Goal: Communication & Community: Participate in discussion

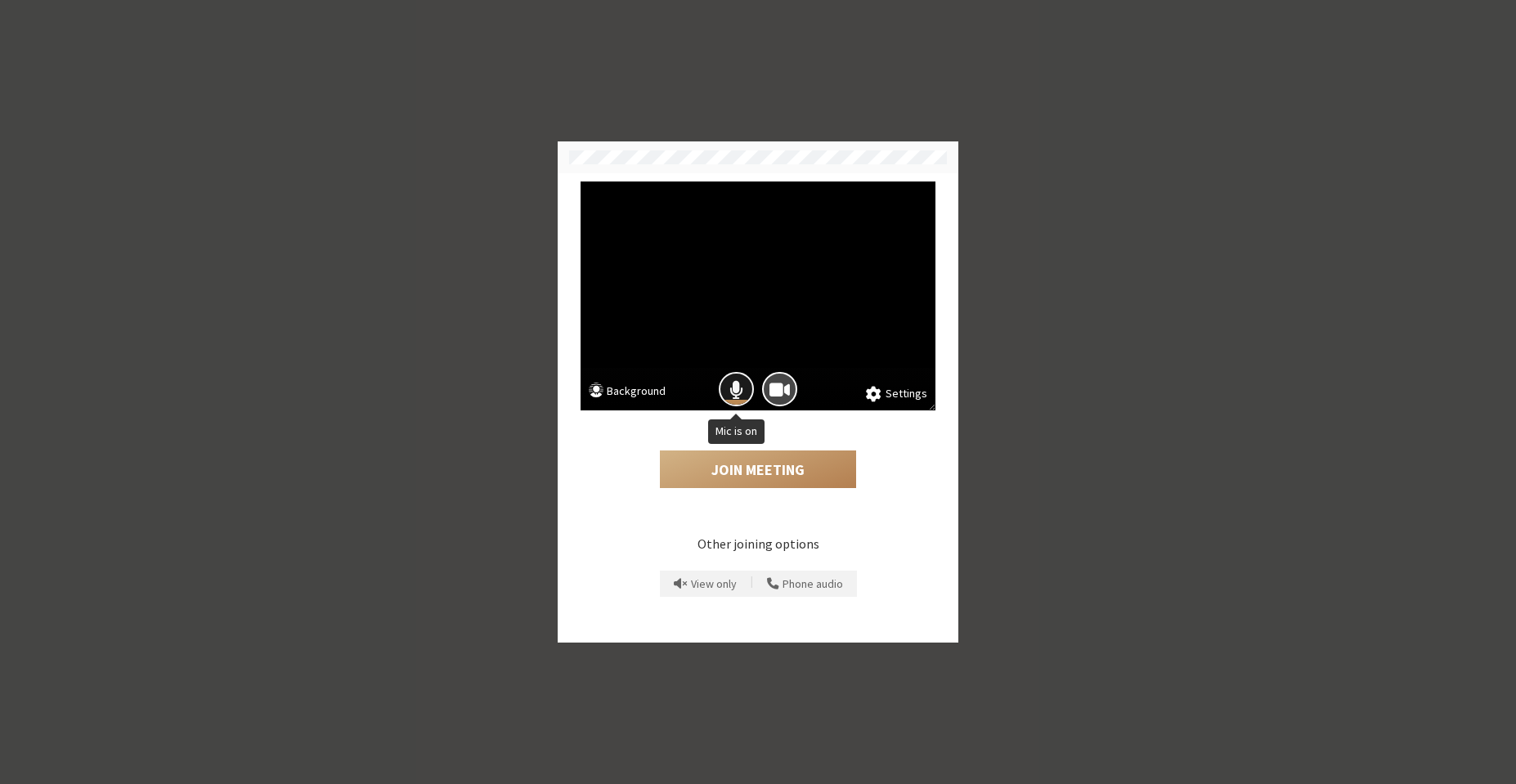
click at [736, 383] on span "Mic is on" at bounding box center [736, 389] width 14 height 22
click at [777, 387] on span "Camera is on" at bounding box center [779, 389] width 20 height 22
click at [774, 473] on button "Join Meeting" at bounding box center [758, 469] width 197 height 38
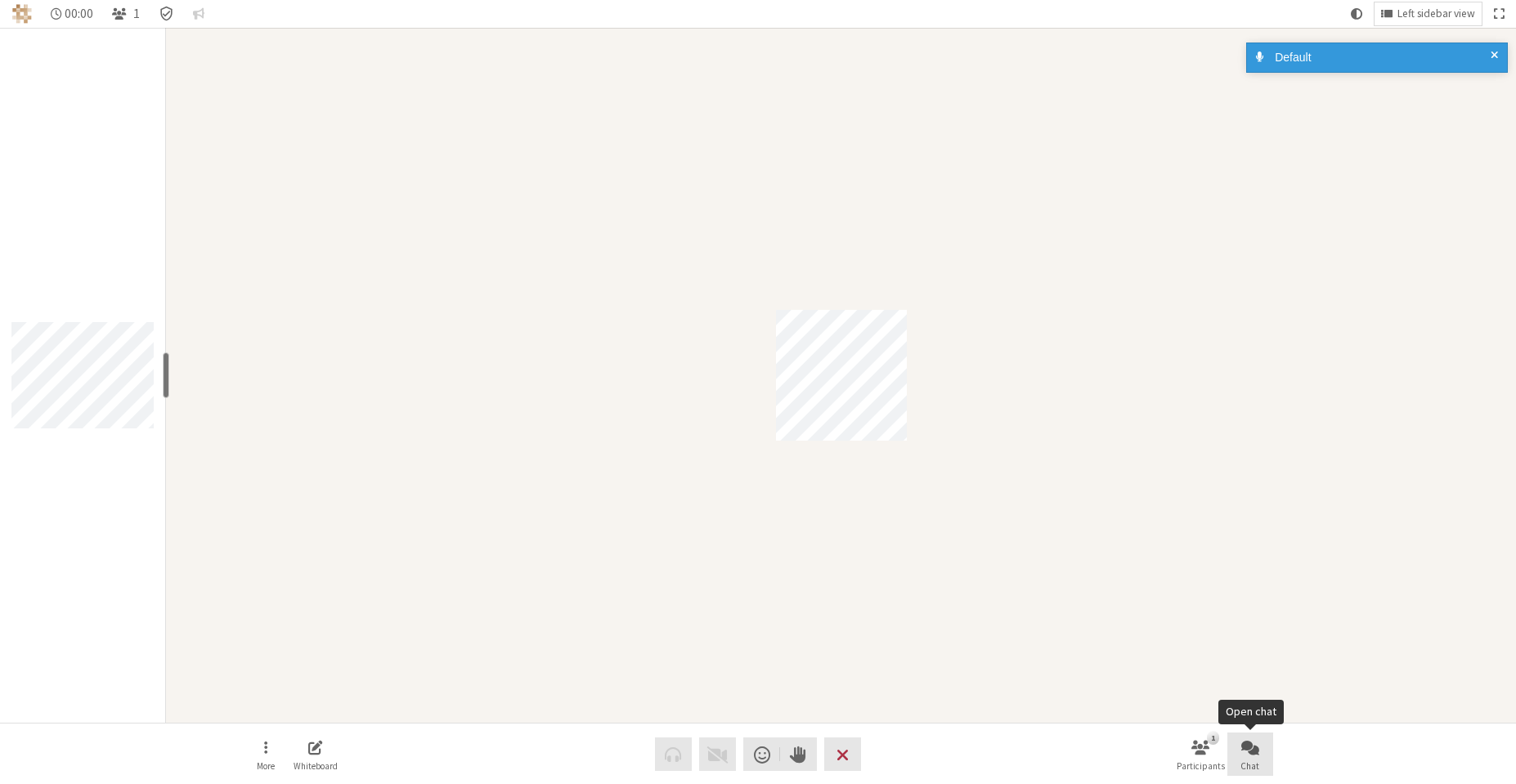
click at [1256, 757] on button "Chat" at bounding box center [1250, 755] width 46 height 44
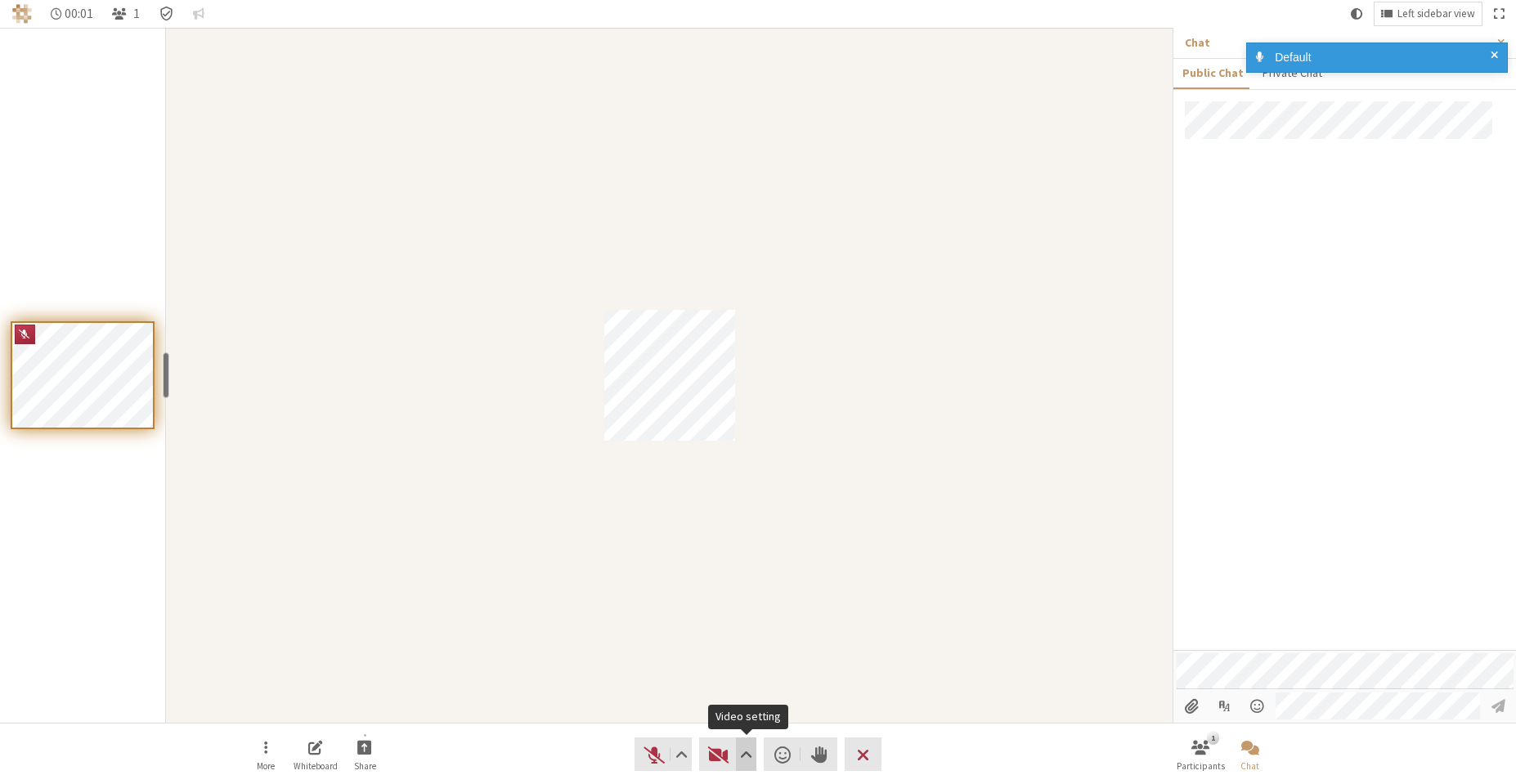
click at [744, 752] on span "Video setting" at bounding box center [746, 755] width 12 height 23
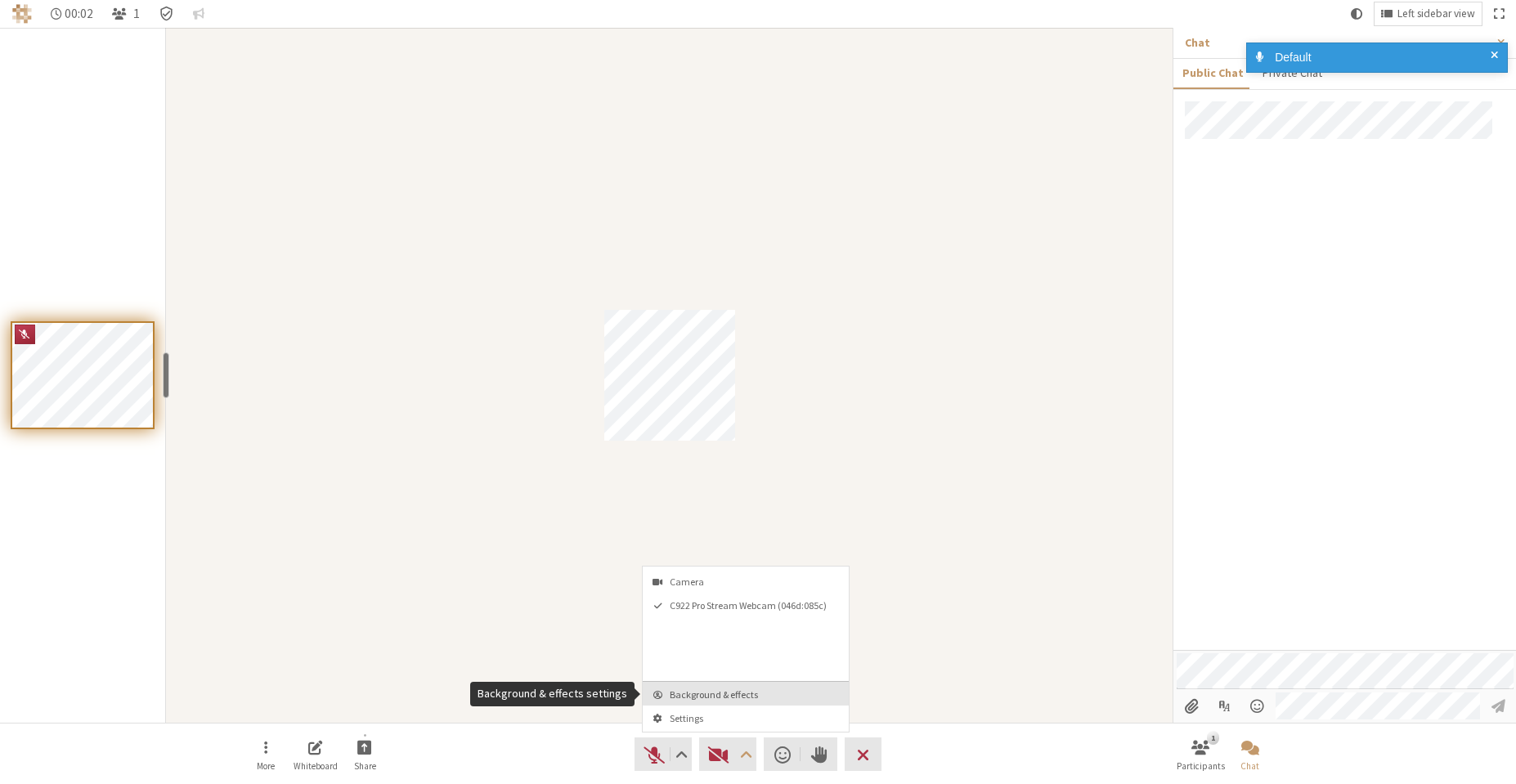
click at [756, 691] on span "Background & effects" at bounding box center [756, 694] width 172 height 11
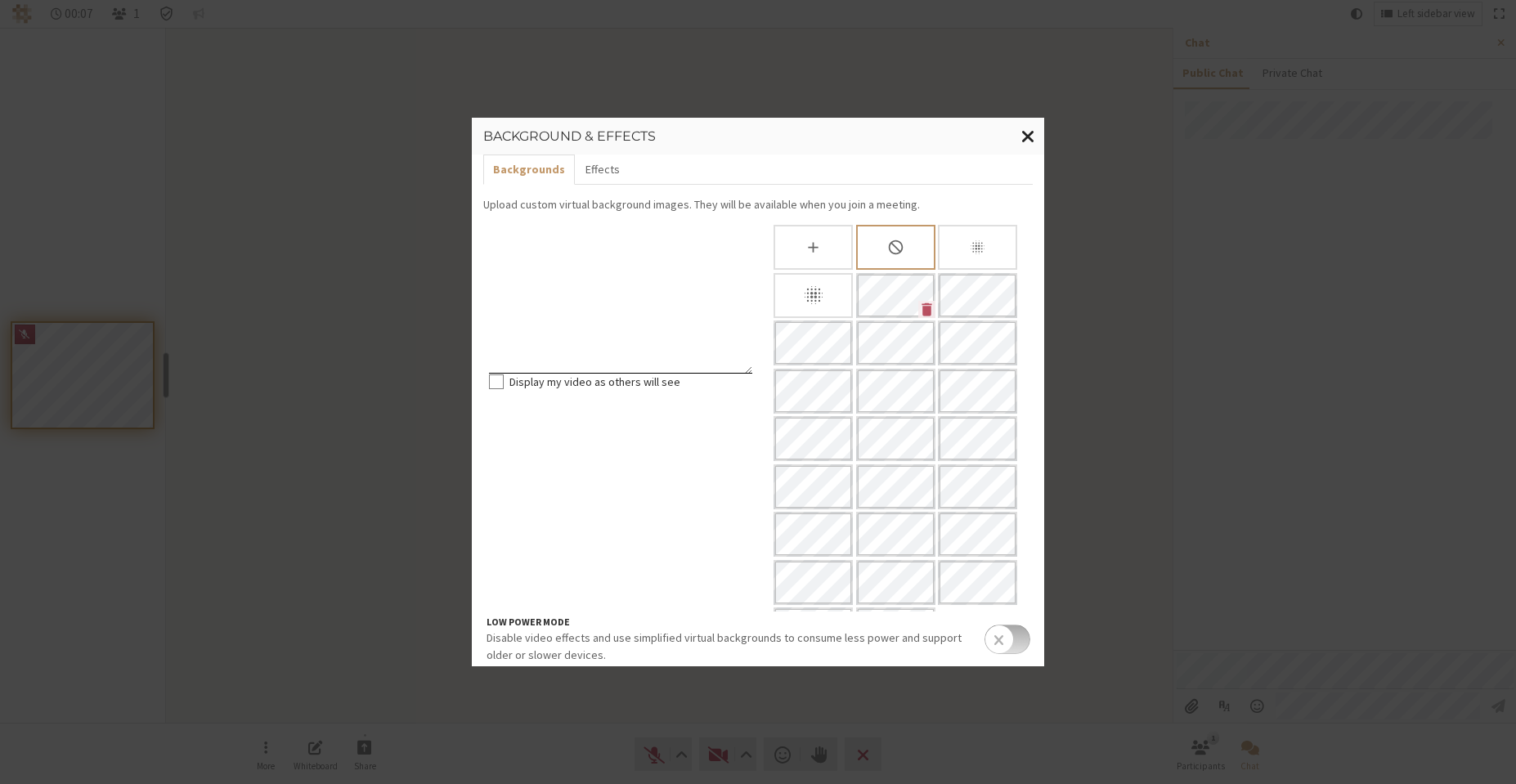
click at [1037, 140] on button "Close modal" at bounding box center [1028, 137] width 32 height 38
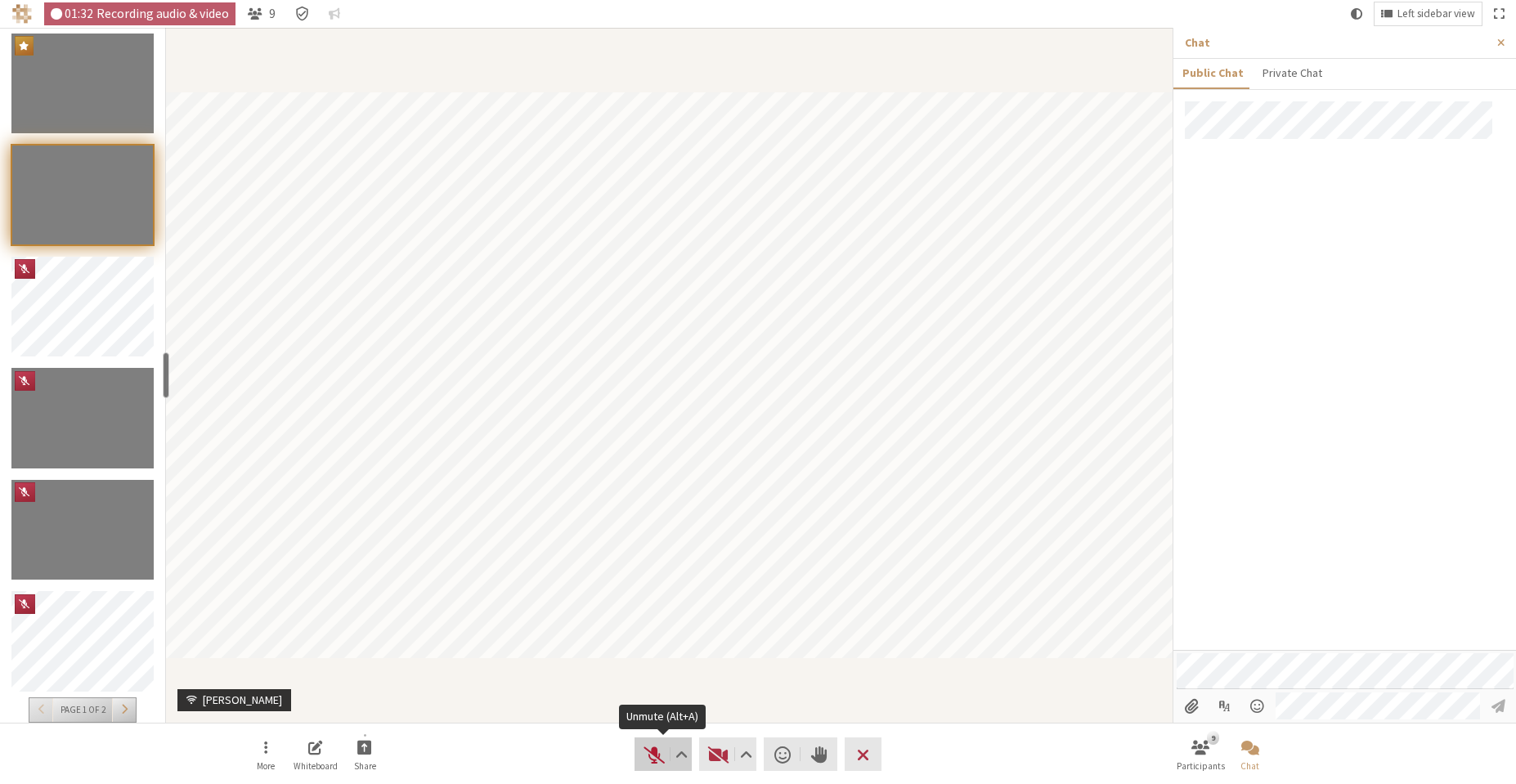
click at [655, 753] on span "Unmute (Alt+A)" at bounding box center [654, 755] width 23 height 23
click at [726, 755] on span "Start video (Alt+V)" at bounding box center [719, 755] width 23 height 23
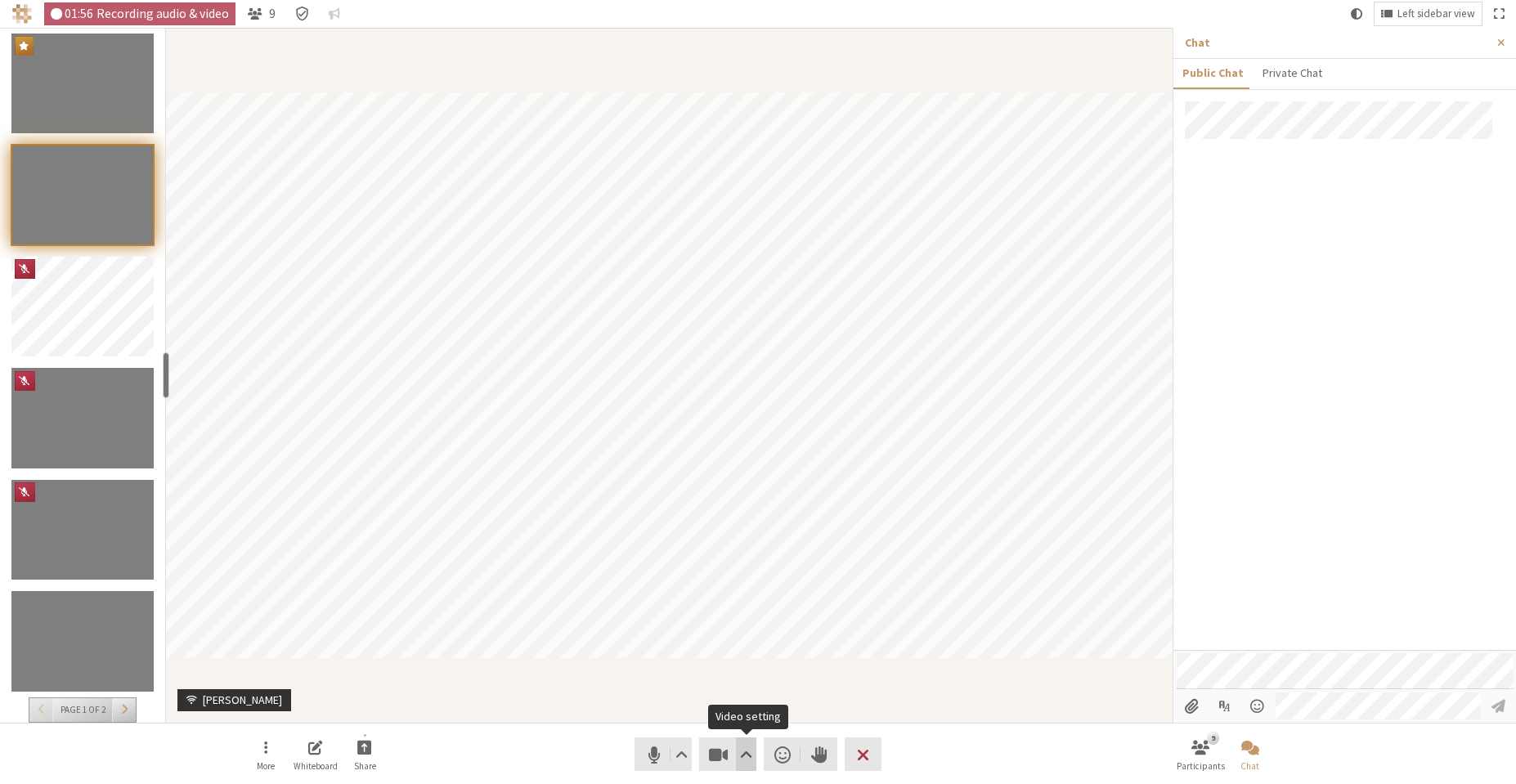
click at [742, 748] on span "Video setting" at bounding box center [746, 755] width 12 height 23
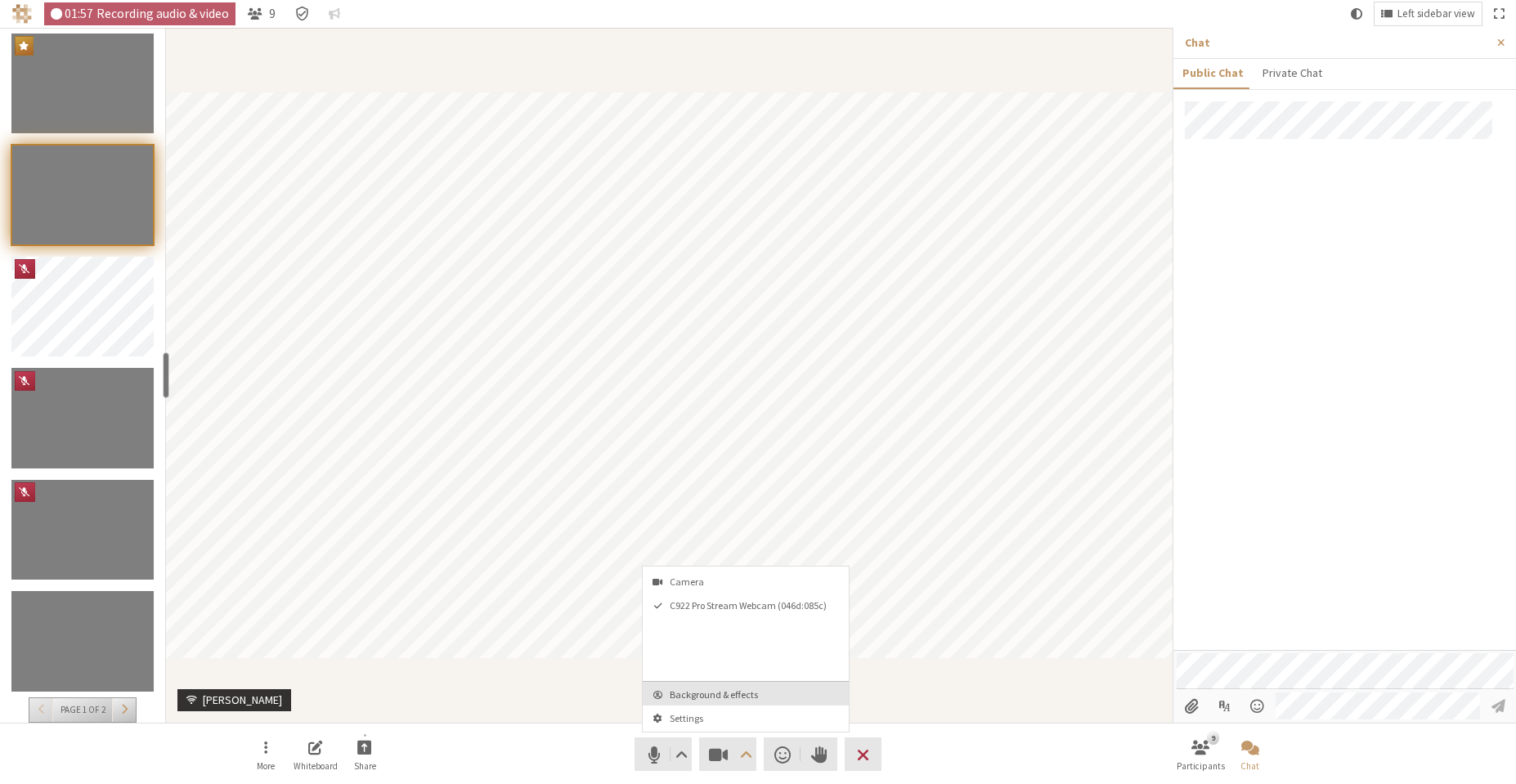
click at [760, 696] on span "Background & effects" at bounding box center [756, 694] width 172 height 11
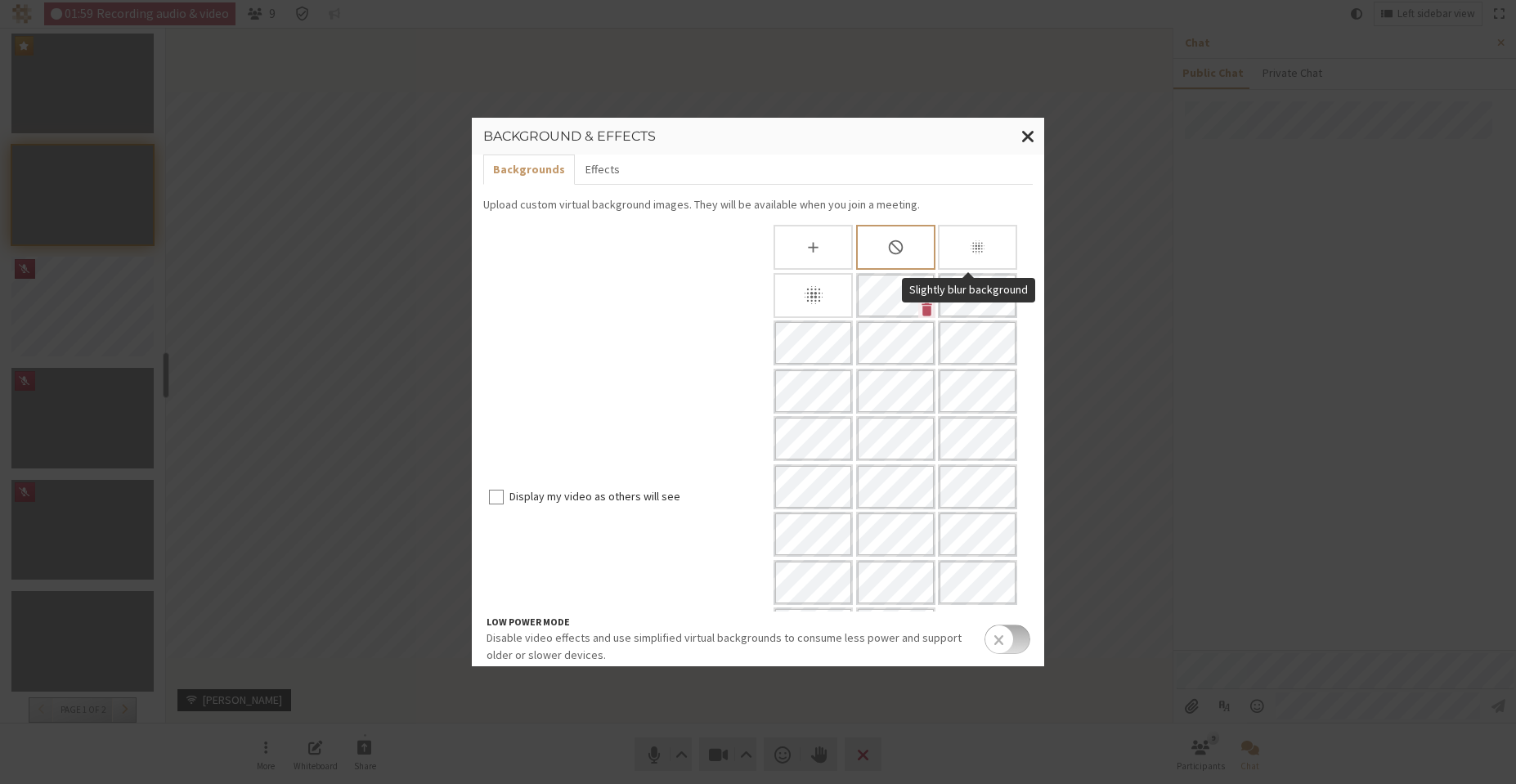
click at [950, 242] on div "Slightly blur background" at bounding box center [978, 247] width 79 height 45
click at [1028, 140] on span "Close modal" at bounding box center [1028, 136] width 14 height 20
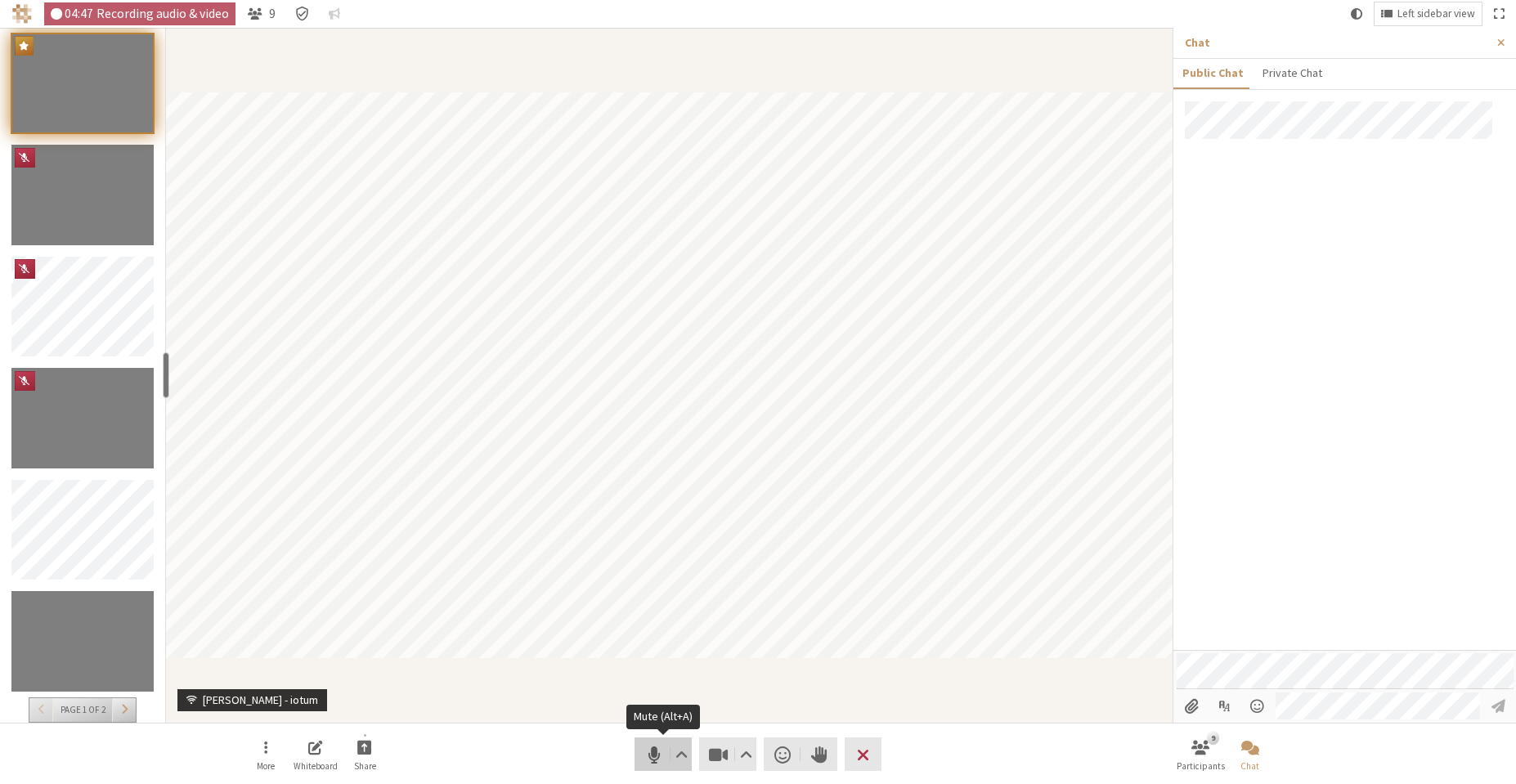
click at [647, 752] on span "Mute (Alt+A)" at bounding box center [654, 755] width 23 height 23
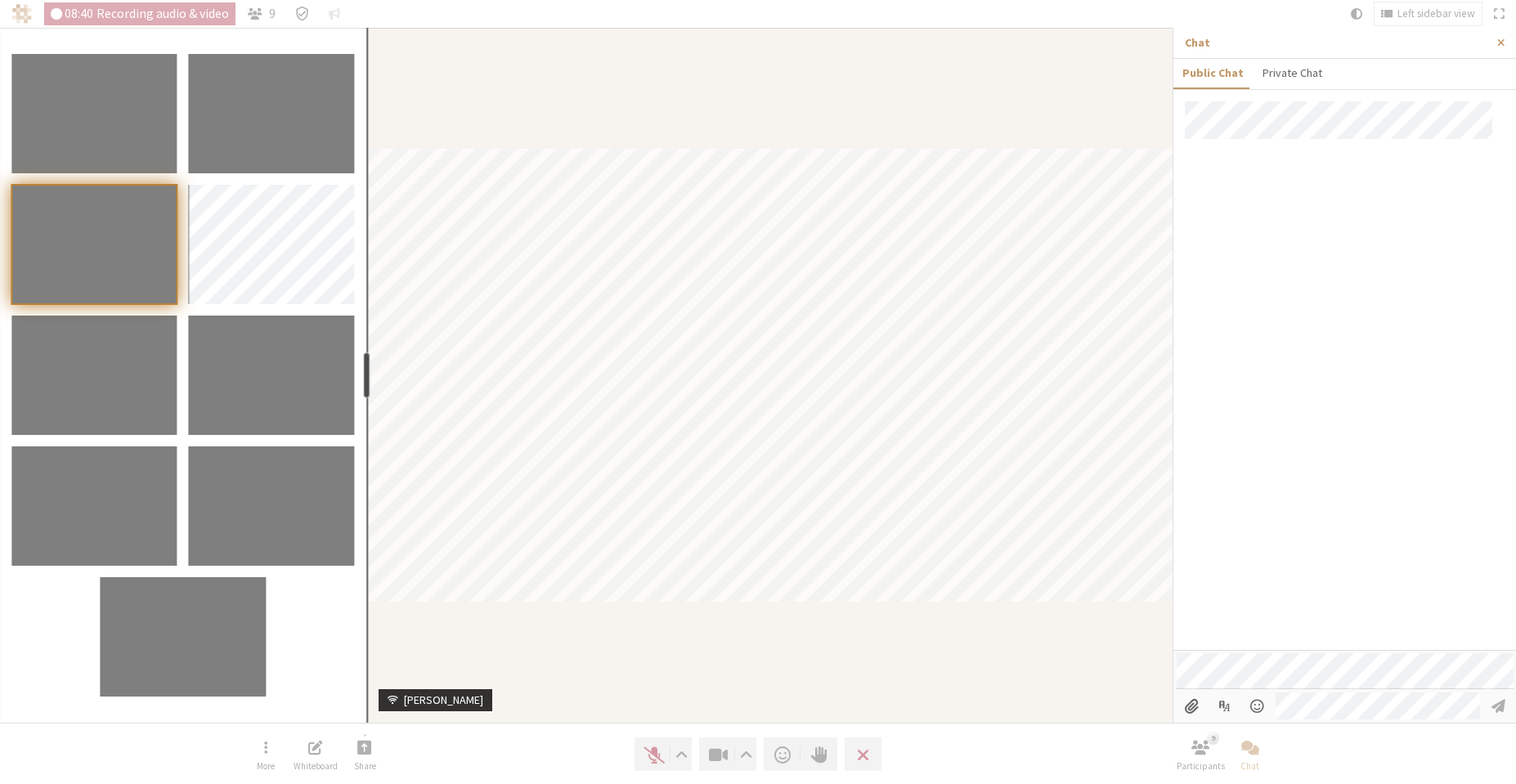
drag, startPoint x: 166, startPoint y: 378, endPoint x: 364, endPoint y: 392, distance: 198.5
click at [364, 392] on div "resize" at bounding box center [367, 375] width 7 height 46
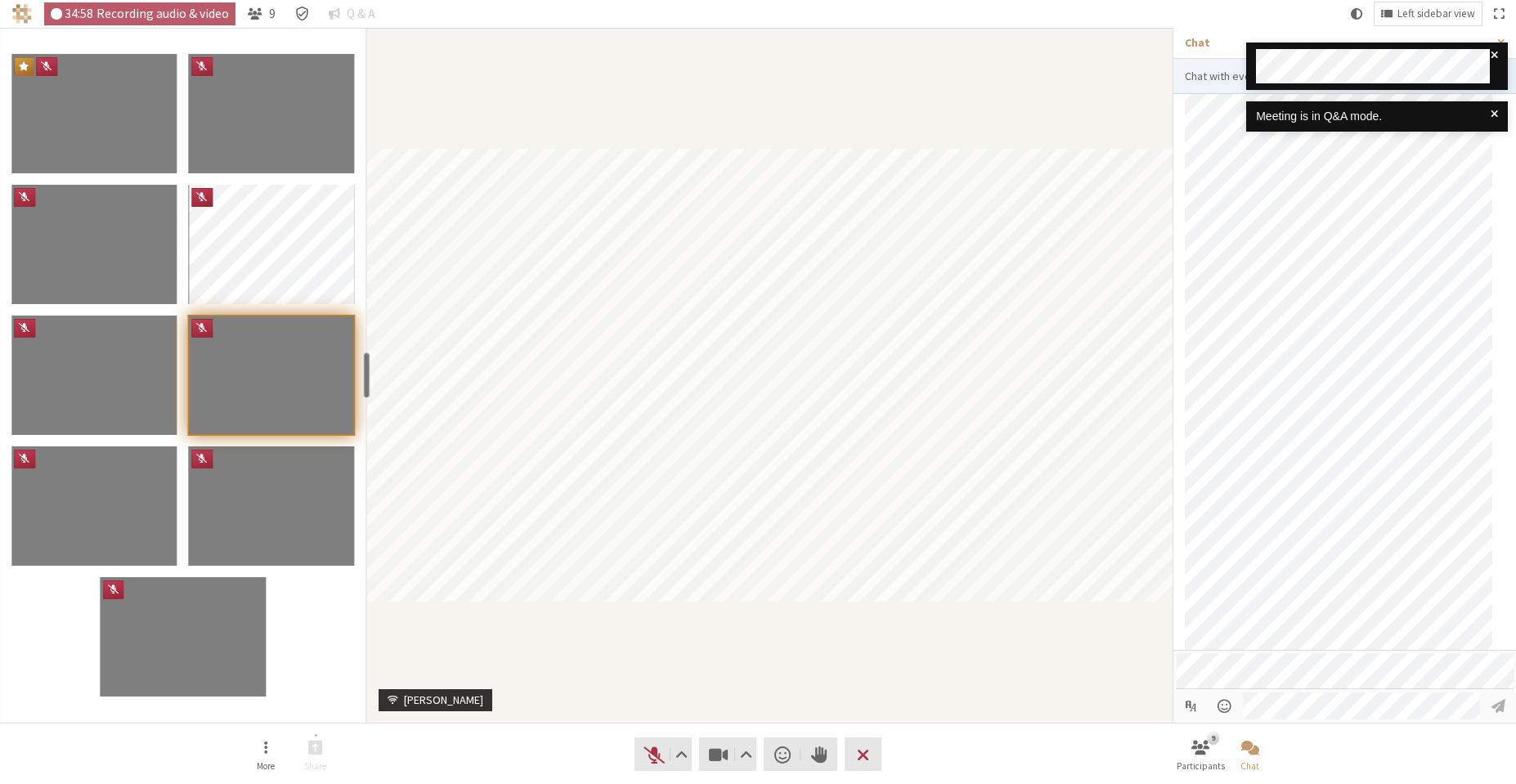
scroll to position [247, 0]
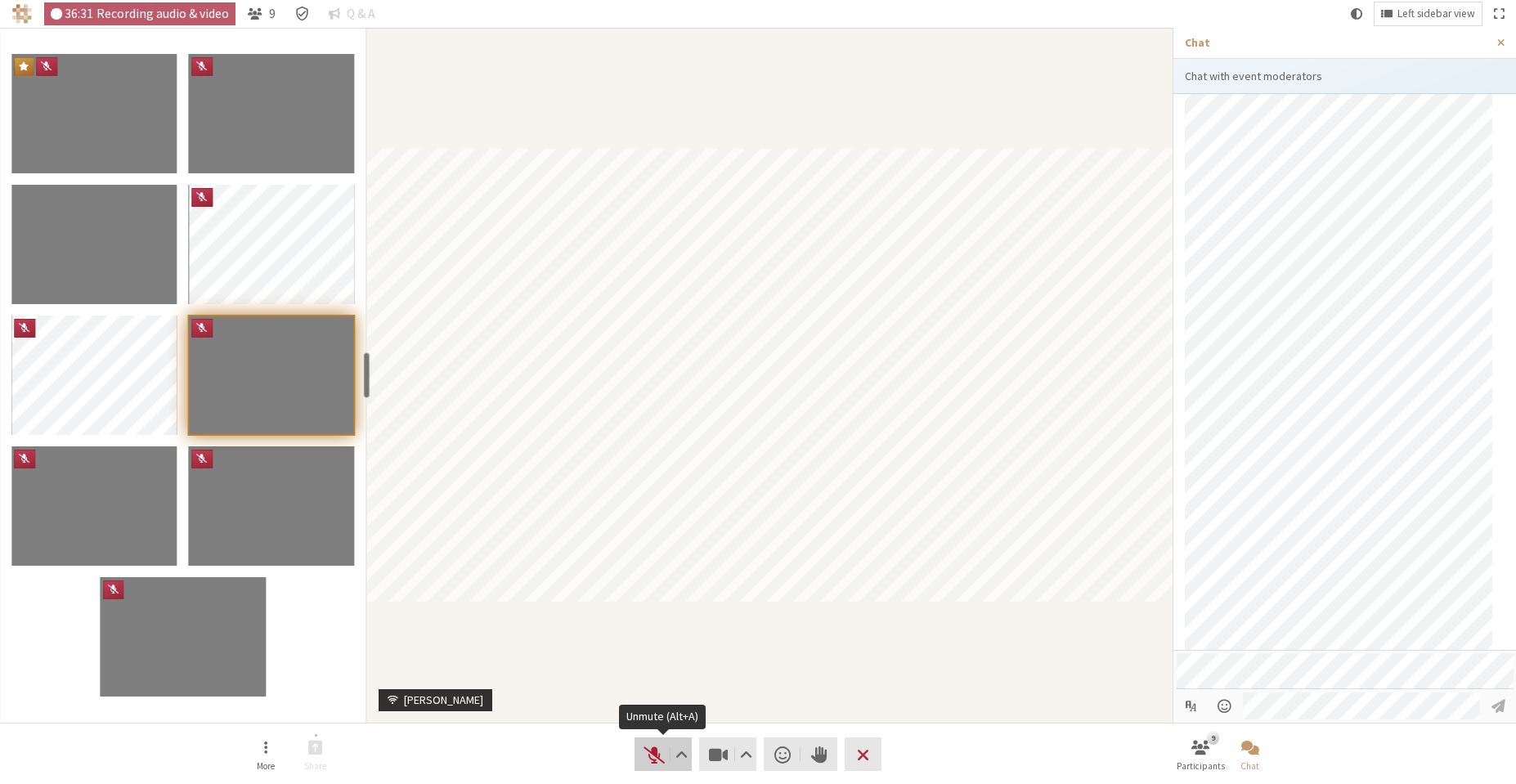
click at [661, 756] on span "Unmute (Alt+A)" at bounding box center [654, 755] width 23 height 23
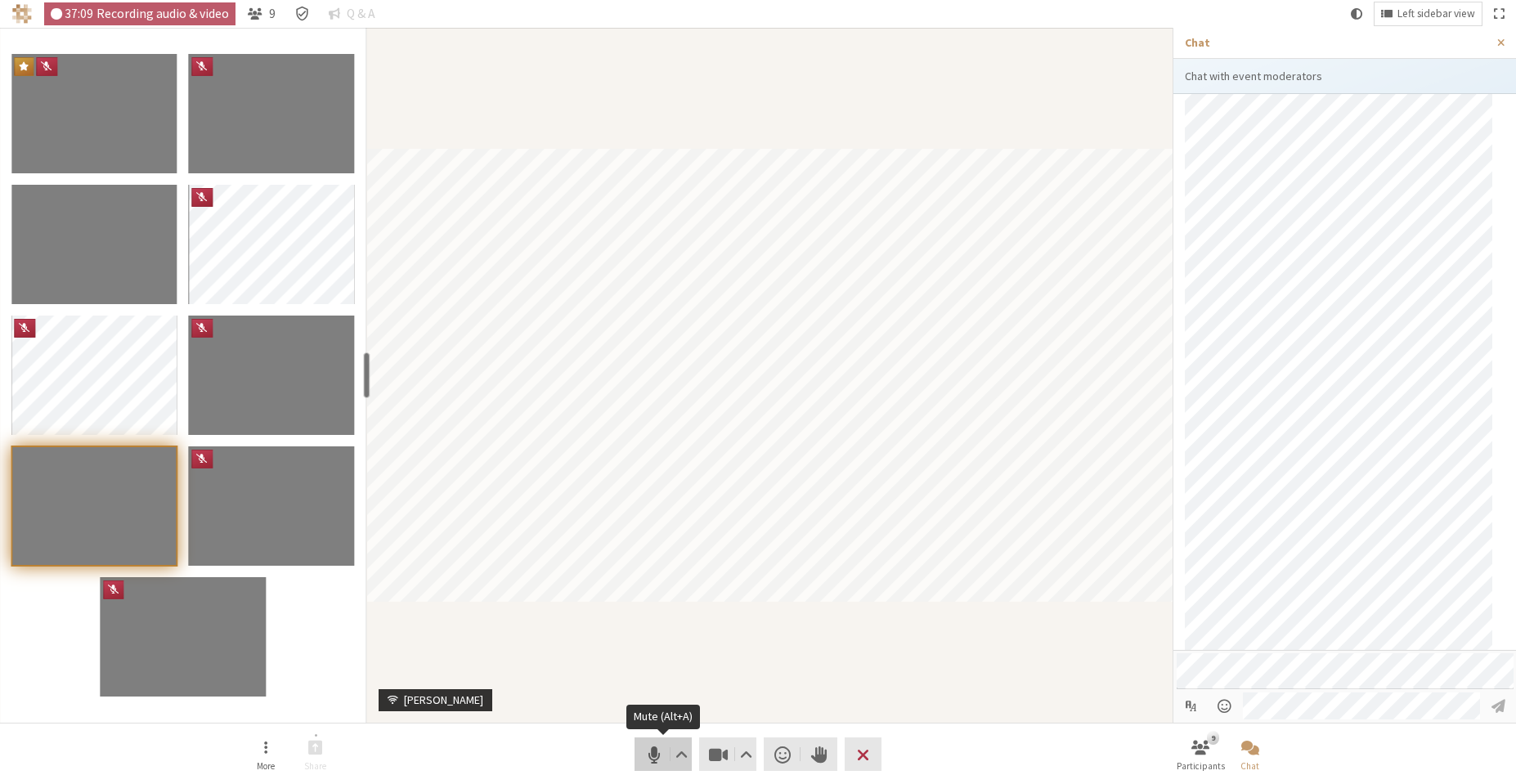
click at [655, 757] on button "Audio" at bounding box center [664, 754] width 57 height 34
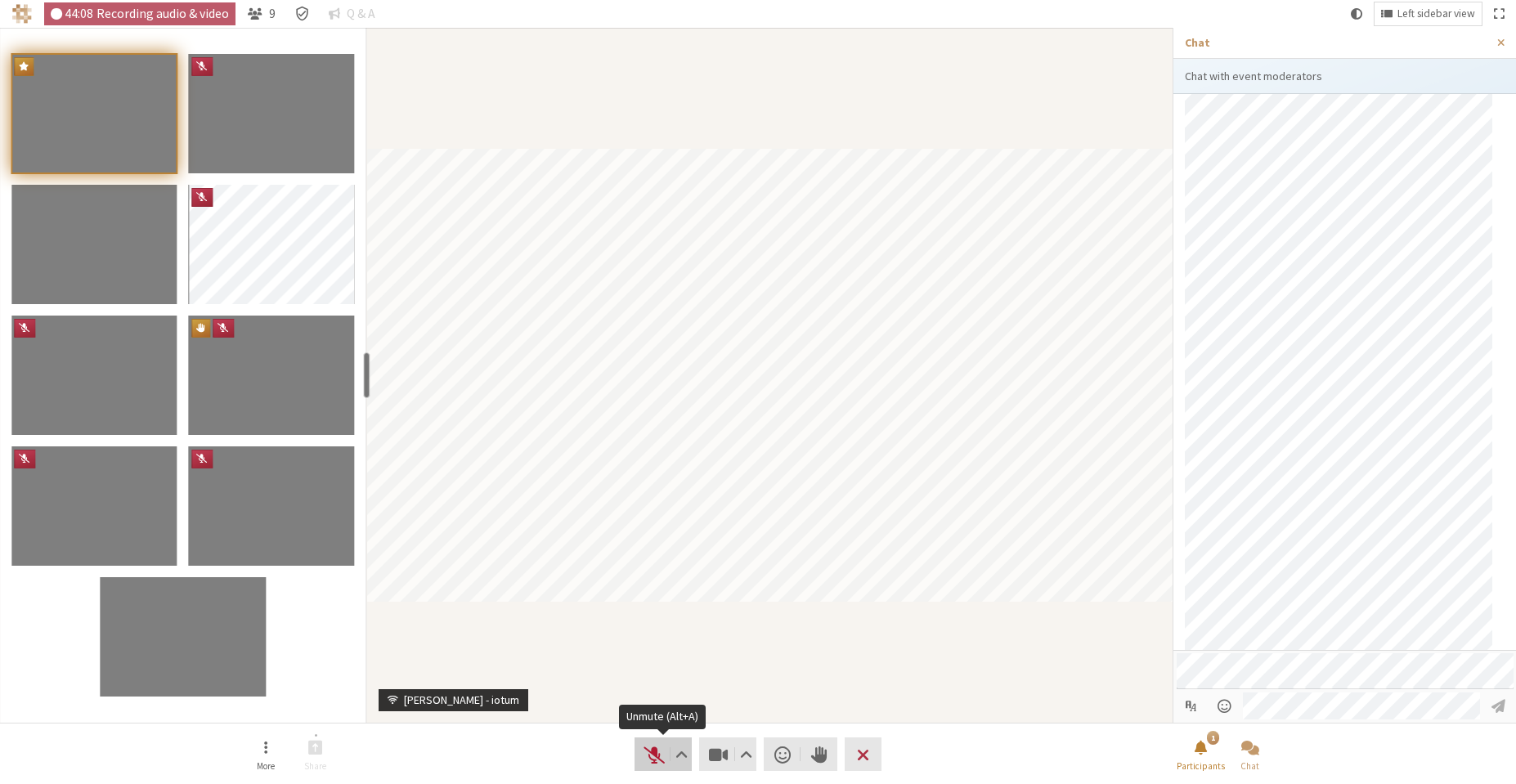
click at [646, 757] on span "Unmute (Alt+A)" at bounding box center [654, 755] width 23 height 23
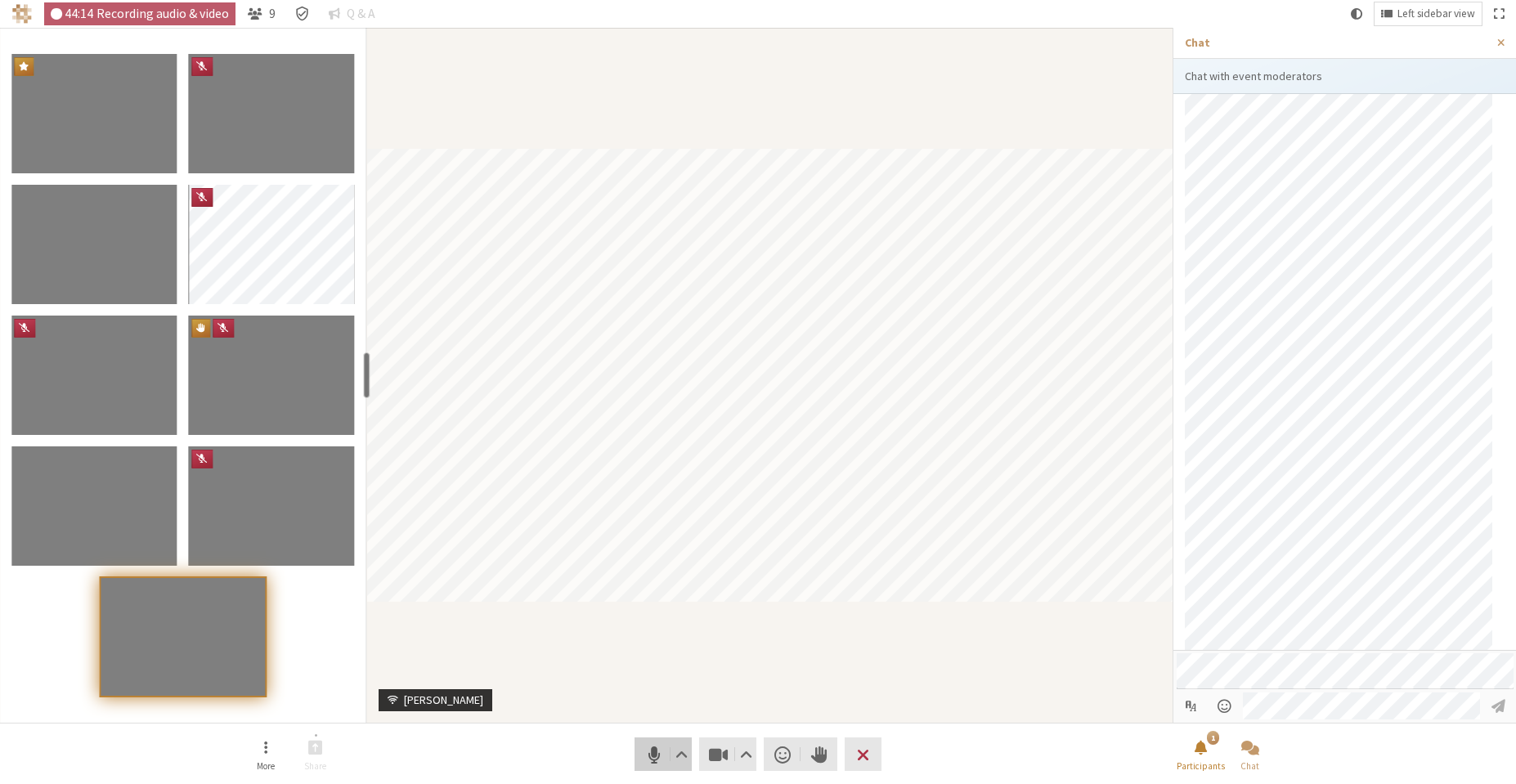
click at [658, 757] on span "Mute (Alt+A)" at bounding box center [654, 755] width 23 height 23
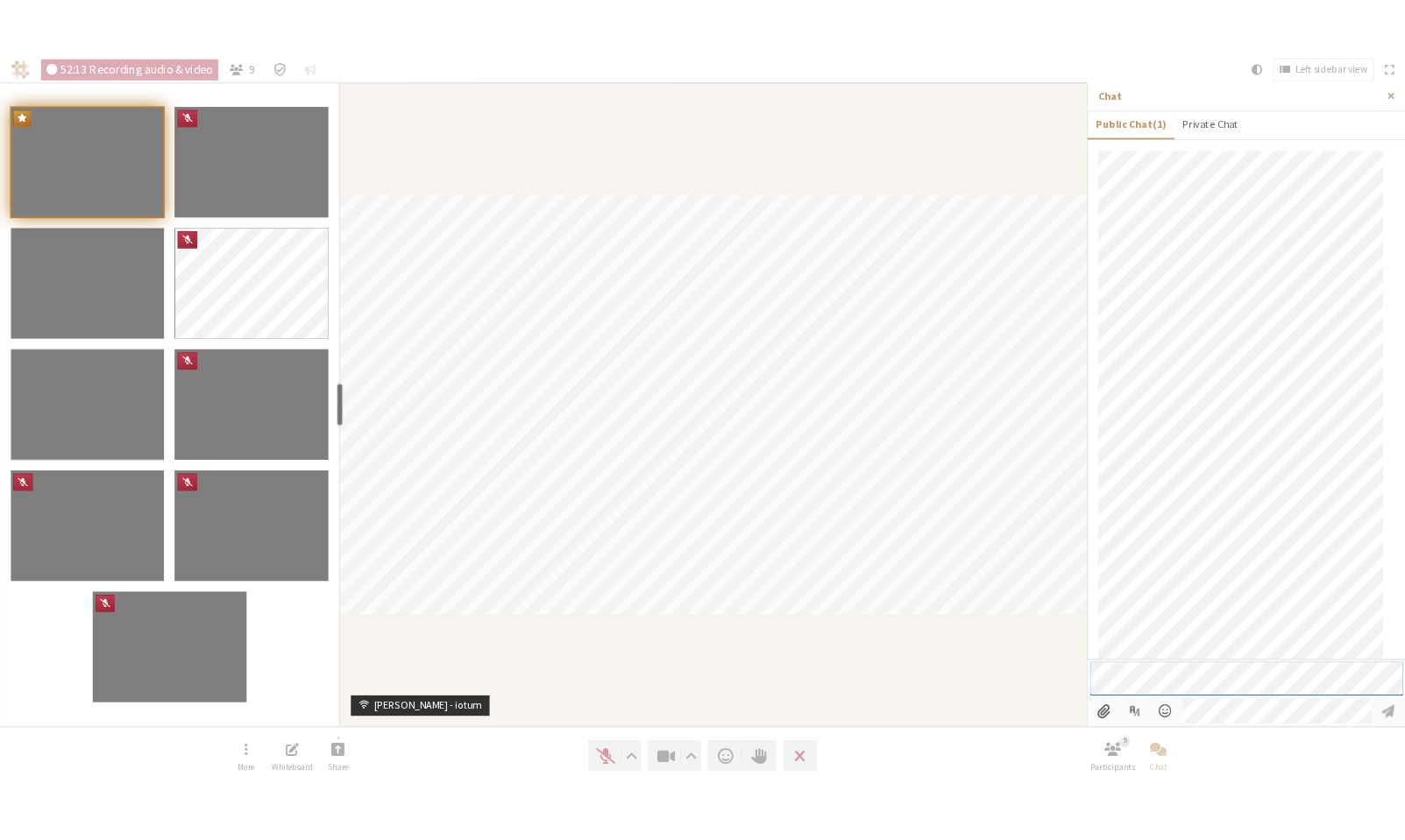
scroll to position [749, 0]
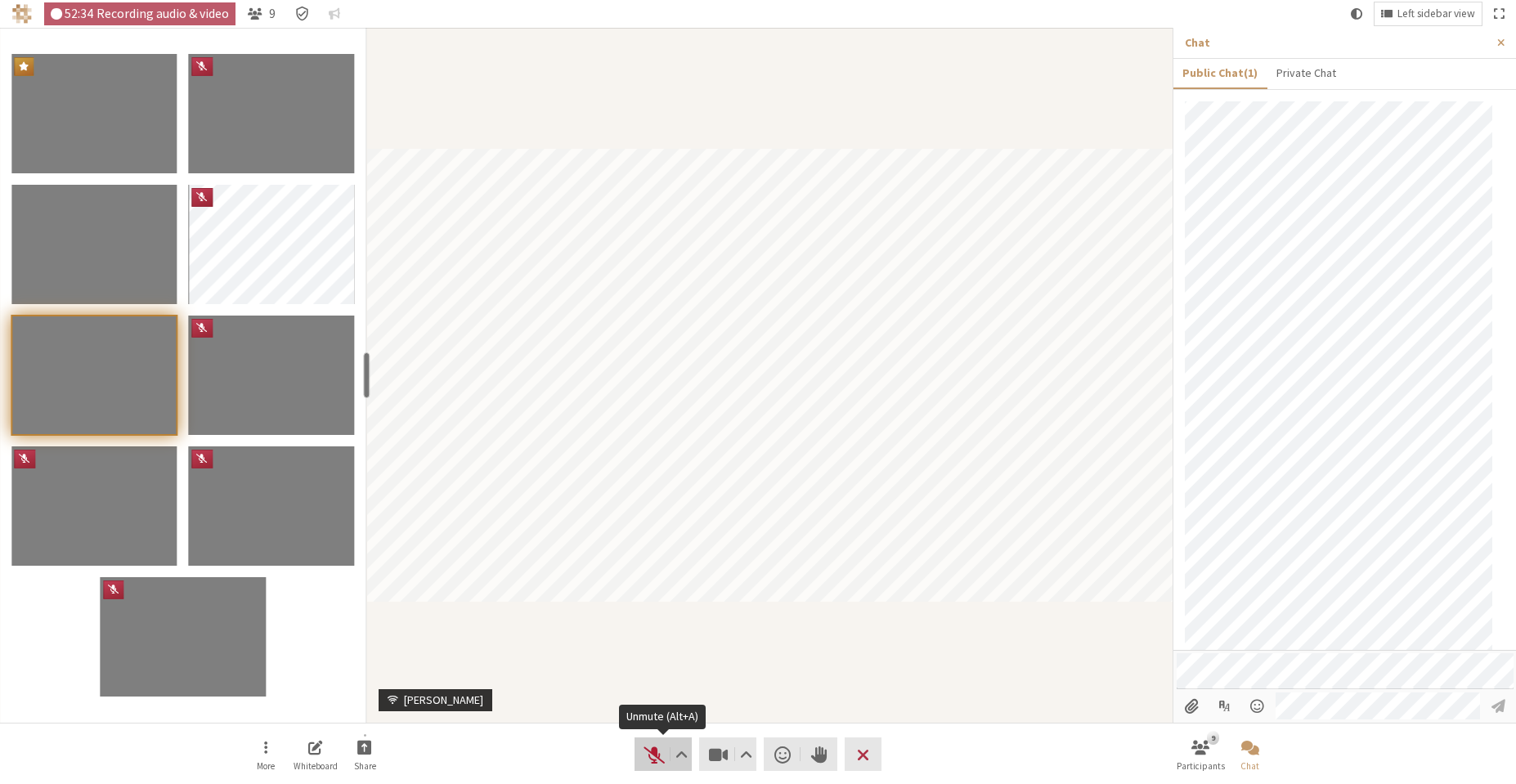
click at [651, 757] on span "Unmute (Alt+A)" at bounding box center [654, 755] width 23 height 23
click at [1047, 757] on nav "More Whiteboard Share Audio Video Send a reaction Raise hand Leave 9 Participan…" at bounding box center [758, 754] width 1031 height 61
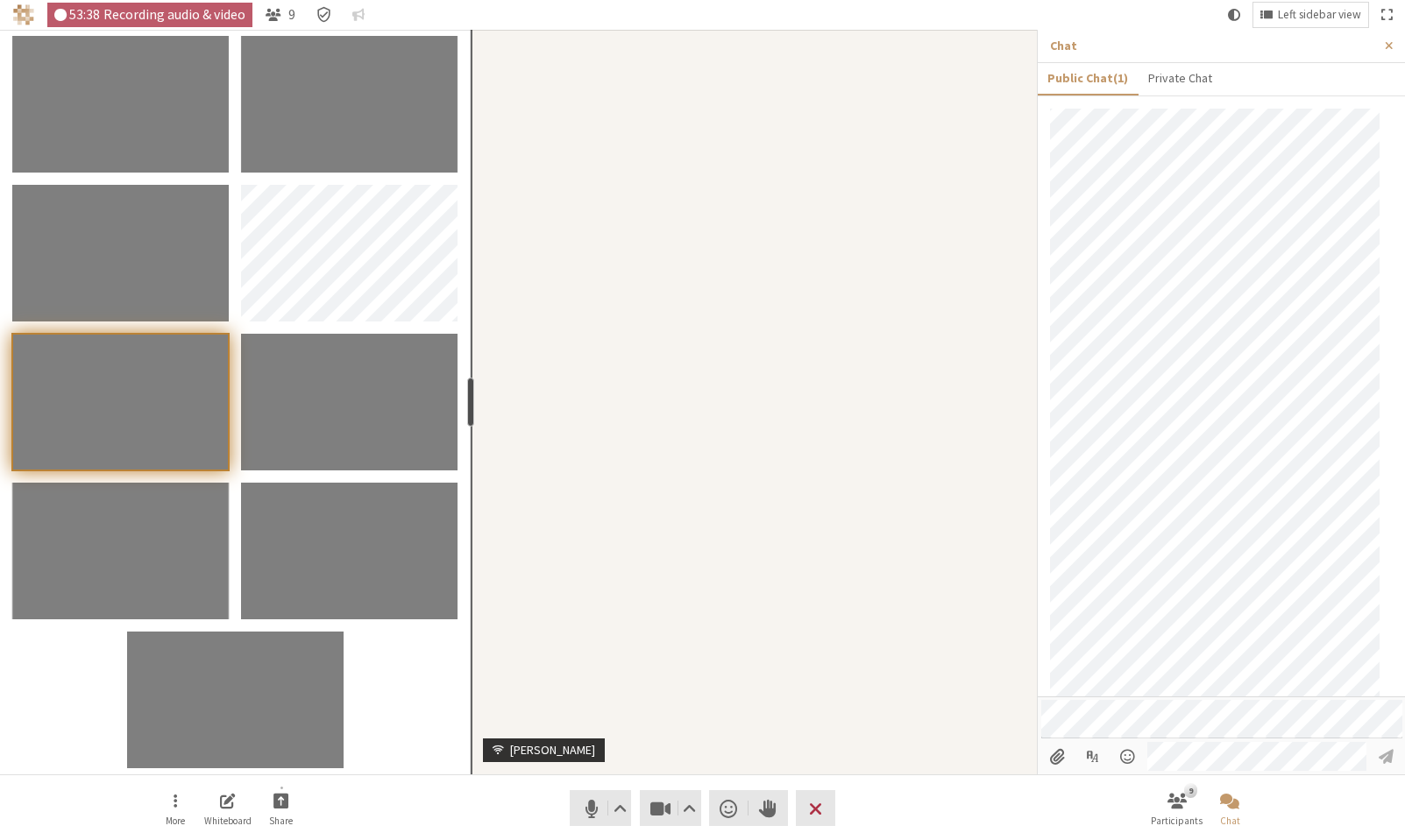
drag, startPoint x: 341, startPoint y: 391, endPoint x: 468, endPoint y: 394, distance: 127.0
click at [468, 394] on div "resize" at bounding box center [471, 402] width 7 height 49
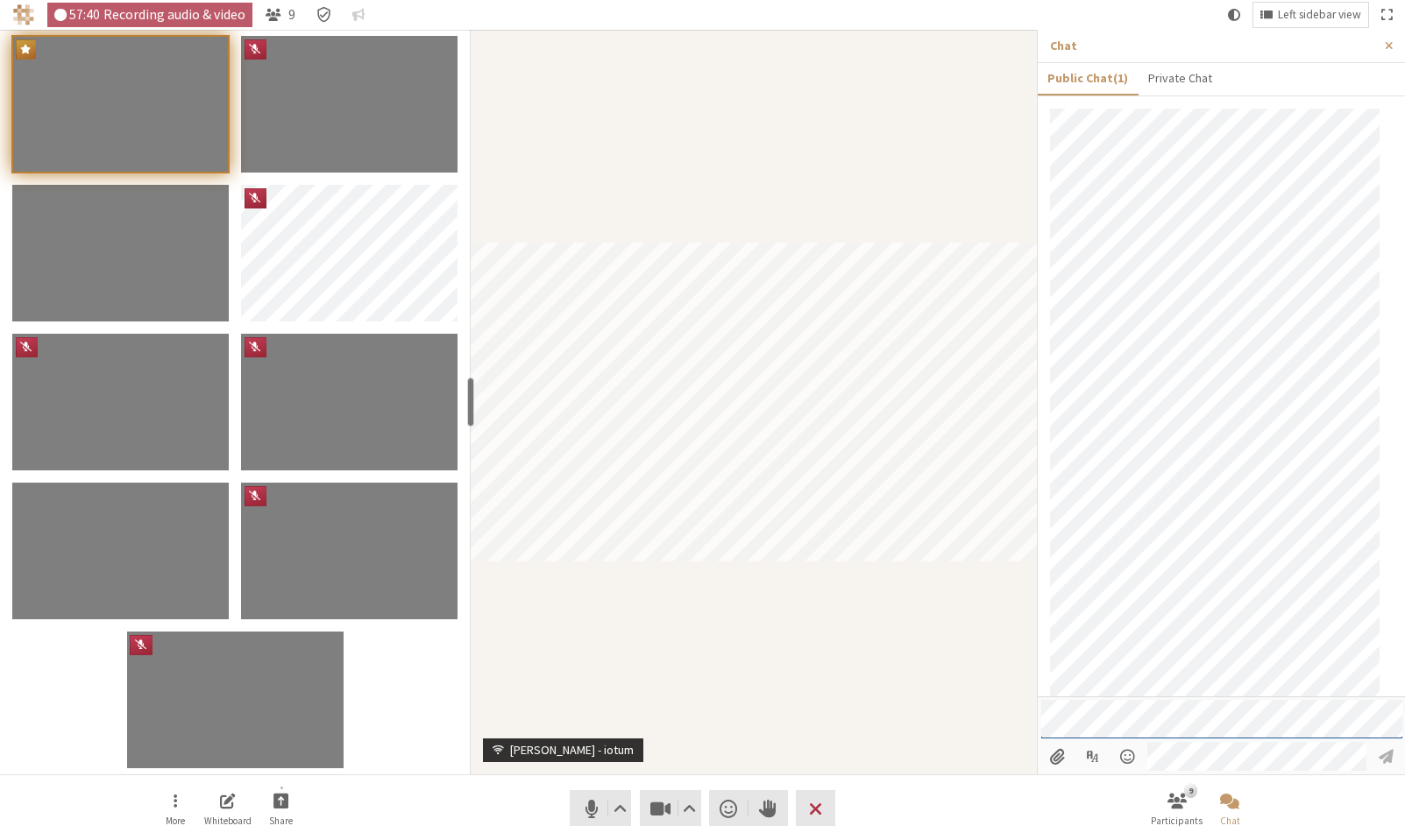
scroll to position [1040, 0]
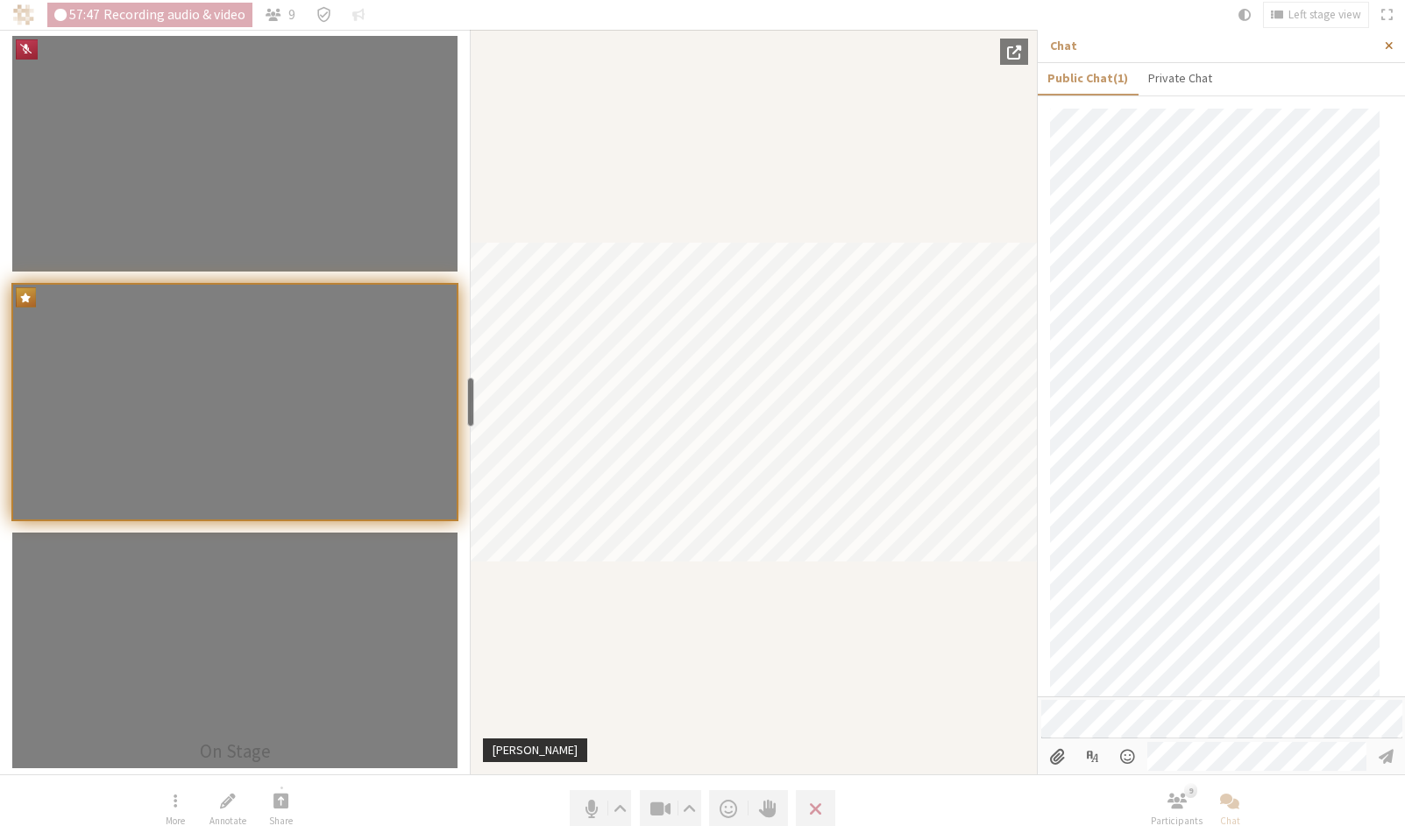
click at [1392, 45] on span "Close sidebar" at bounding box center [1388, 46] width 8 height 13
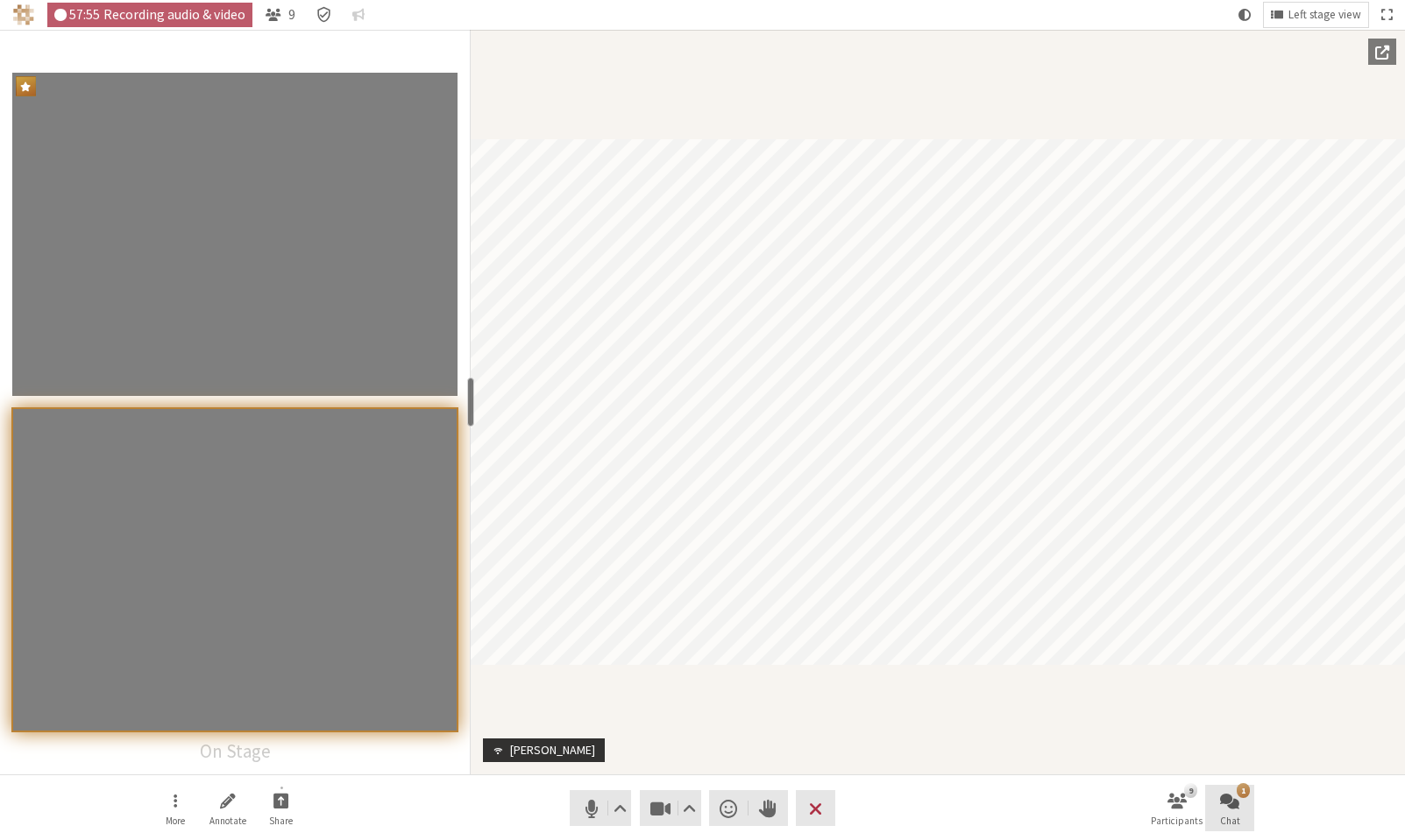
click at [1226, 805] on span "Open chat" at bounding box center [1229, 800] width 19 height 20
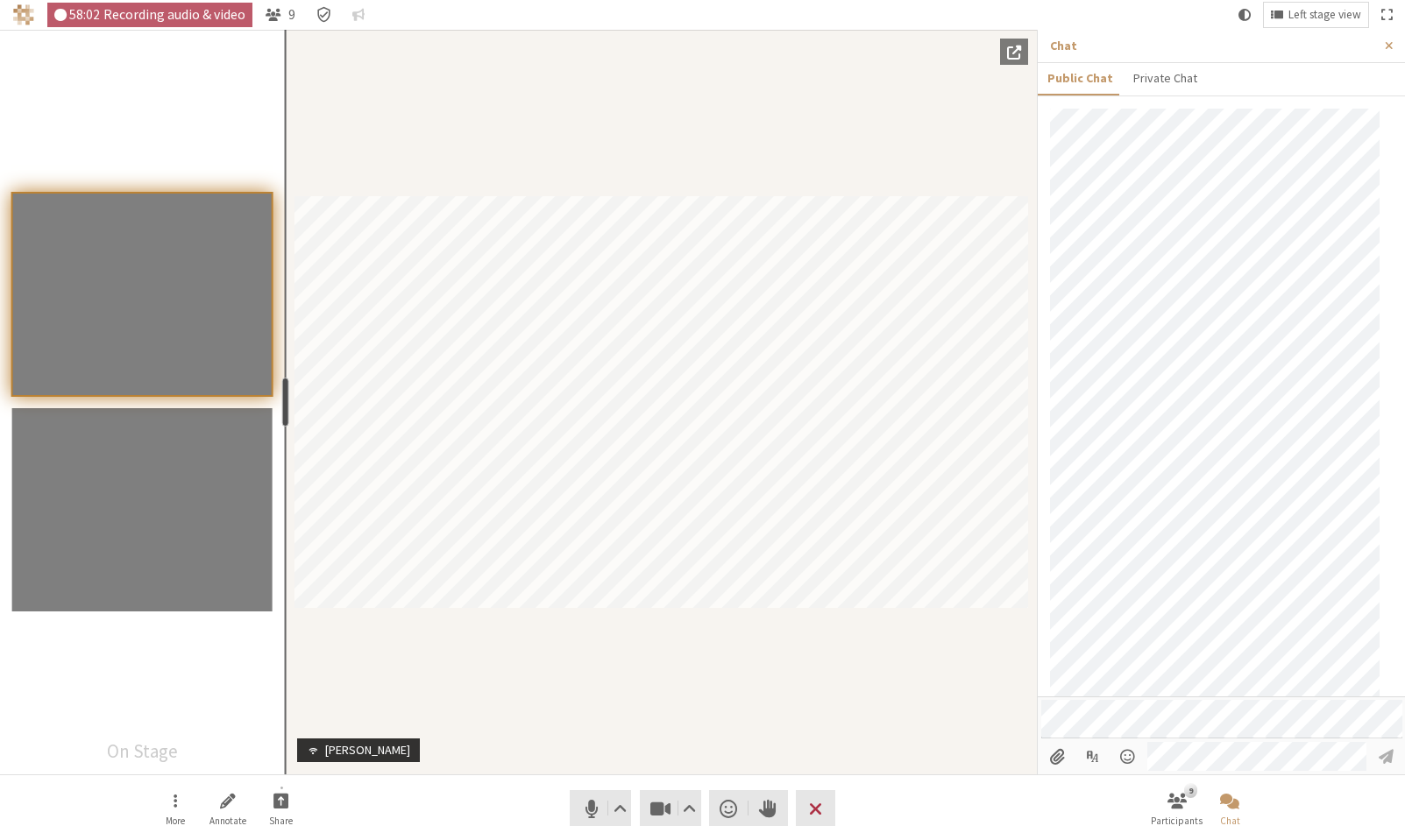
drag, startPoint x: 468, startPoint y: 404, endPoint x: 270, endPoint y: 385, distance: 198.9
click at [281, 385] on div "resize" at bounding box center [285, 402] width 7 height 49
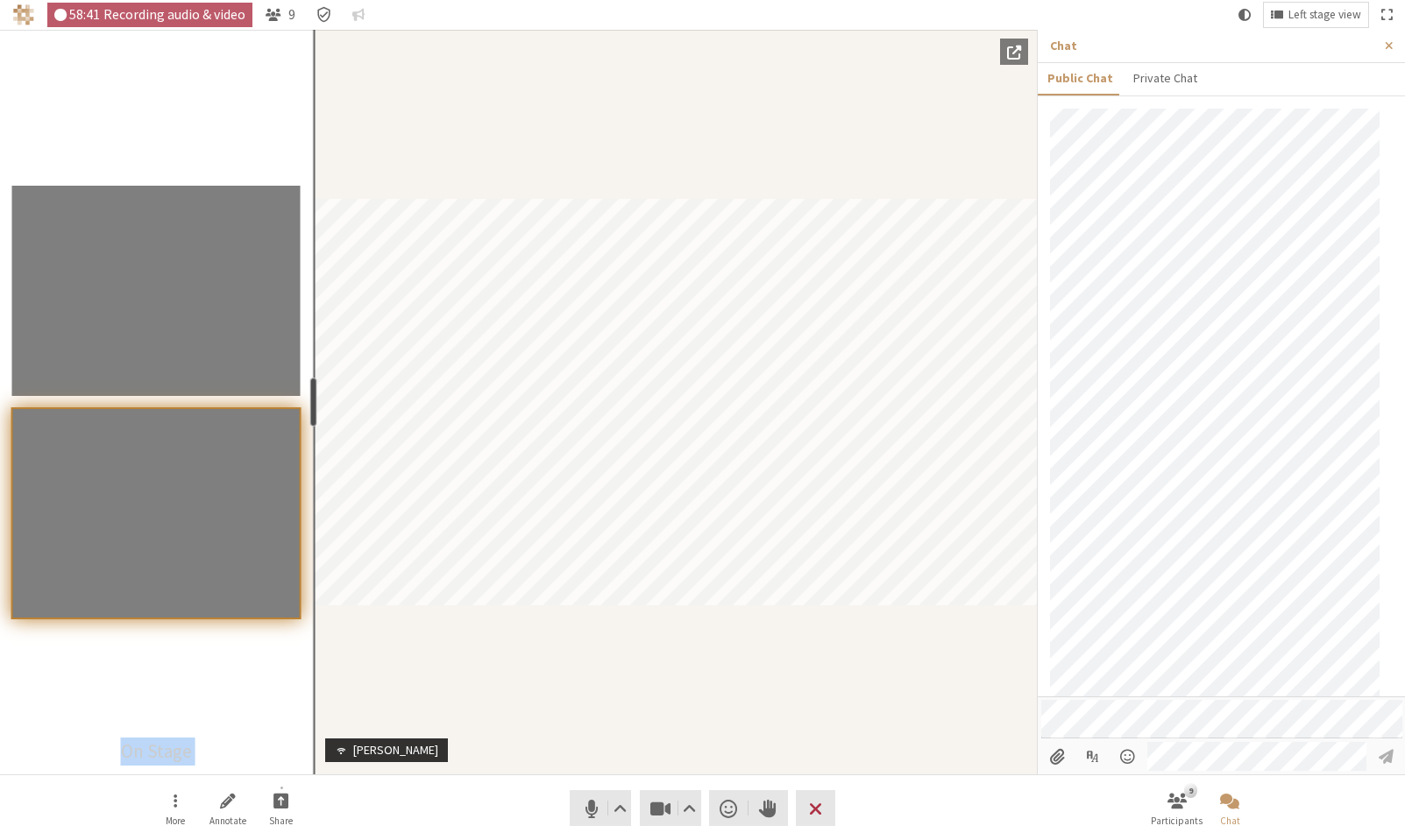
drag, startPoint x: 268, startPoint y: 407, endPoint x: 310, endPoint y: 411, distance: 42.2
click at [310, 411] on div "resize" at bounding box center [313, 402] width 7 height 49
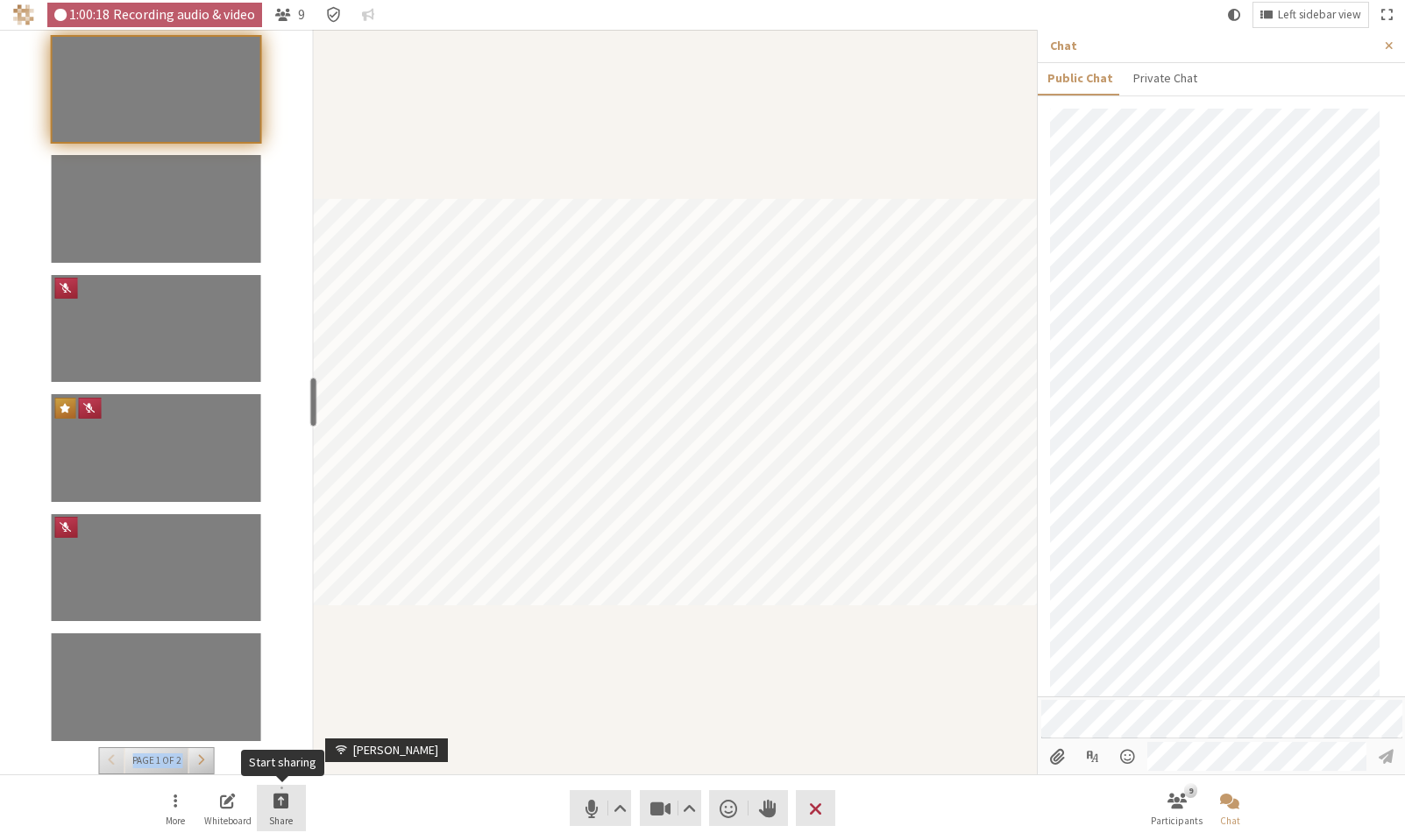
click at [278, 801] on span "Start sharing" at bounding box center [281, 800] width 16 height 20
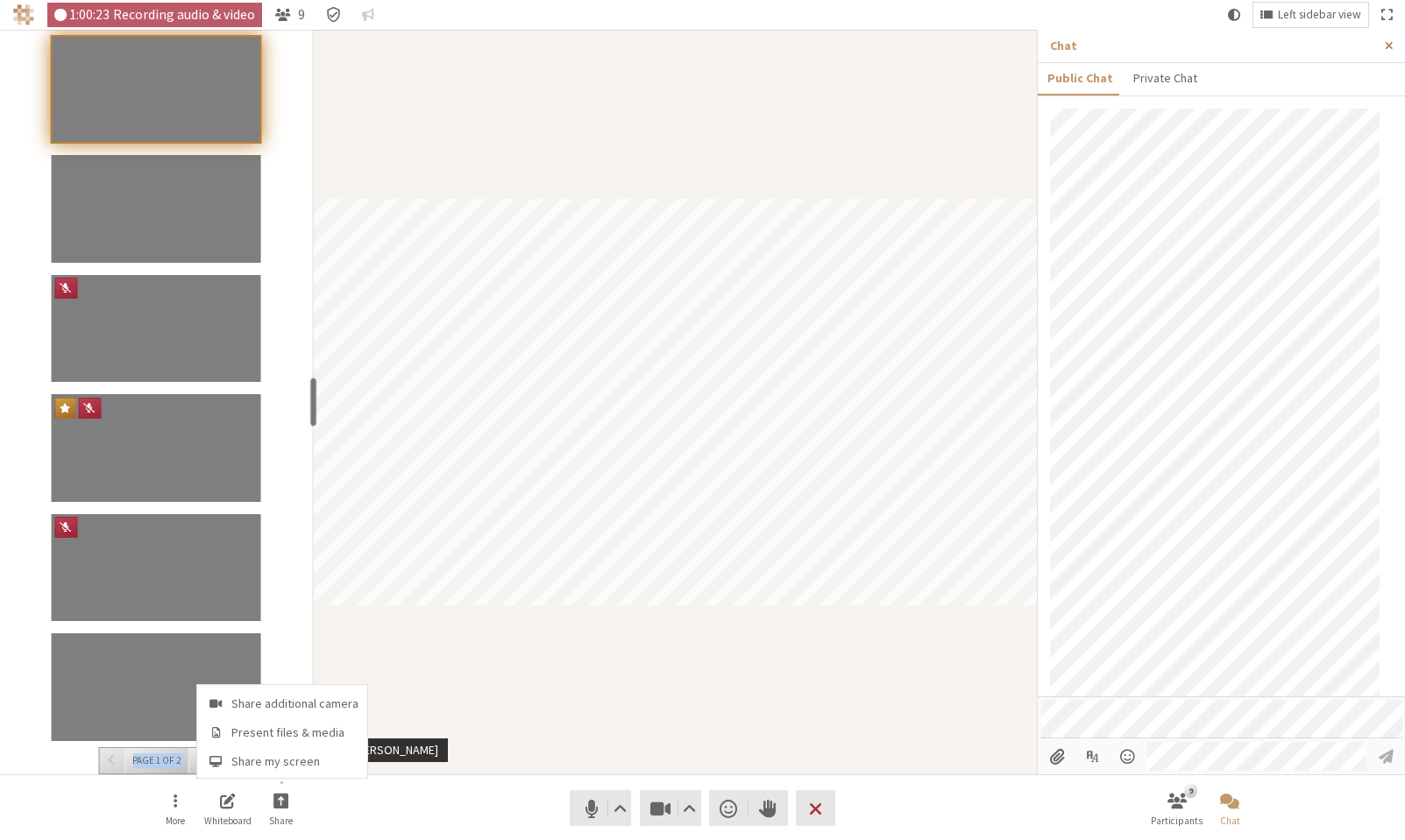
click at [1393, 44] on span "Close sidebar" at bounding box center [1388, 46] width 8 height 13
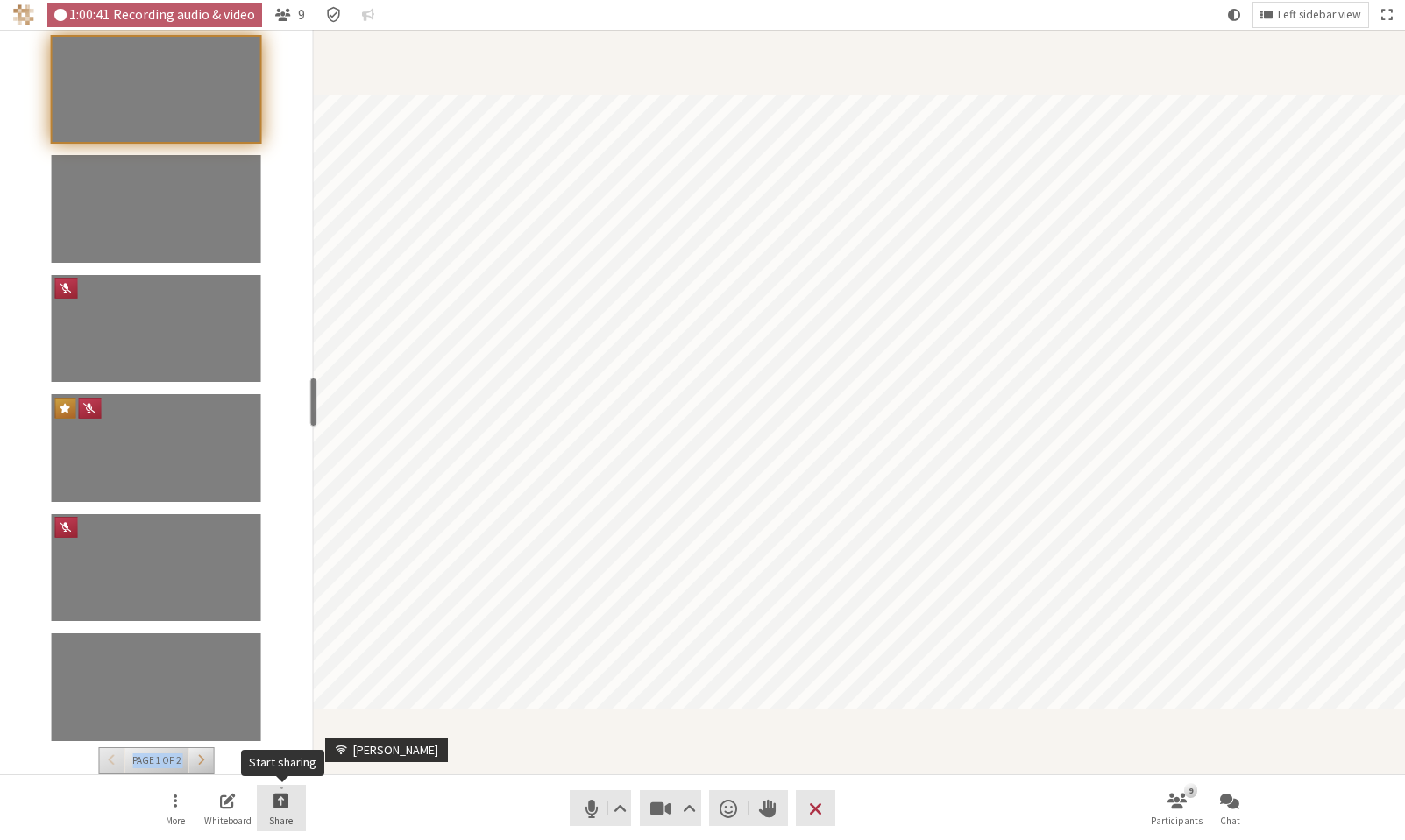
click at [291, 798] on button "Share" at bounding box center [281, 808] width 49 height 47
click at [283, 801] on span "Start sharing" at bounding box center [281, 800] width 16 height 20
click at [450, 808] on nav "More Whiteboard Share Audio Video Send a reaction Raise hand Leave 9 Participan…" at bounding box center [703, 808] width 1105 height 66
click at [1229, 787] on button "Chat" at bounding box center [1229, 808] width 49 height 47
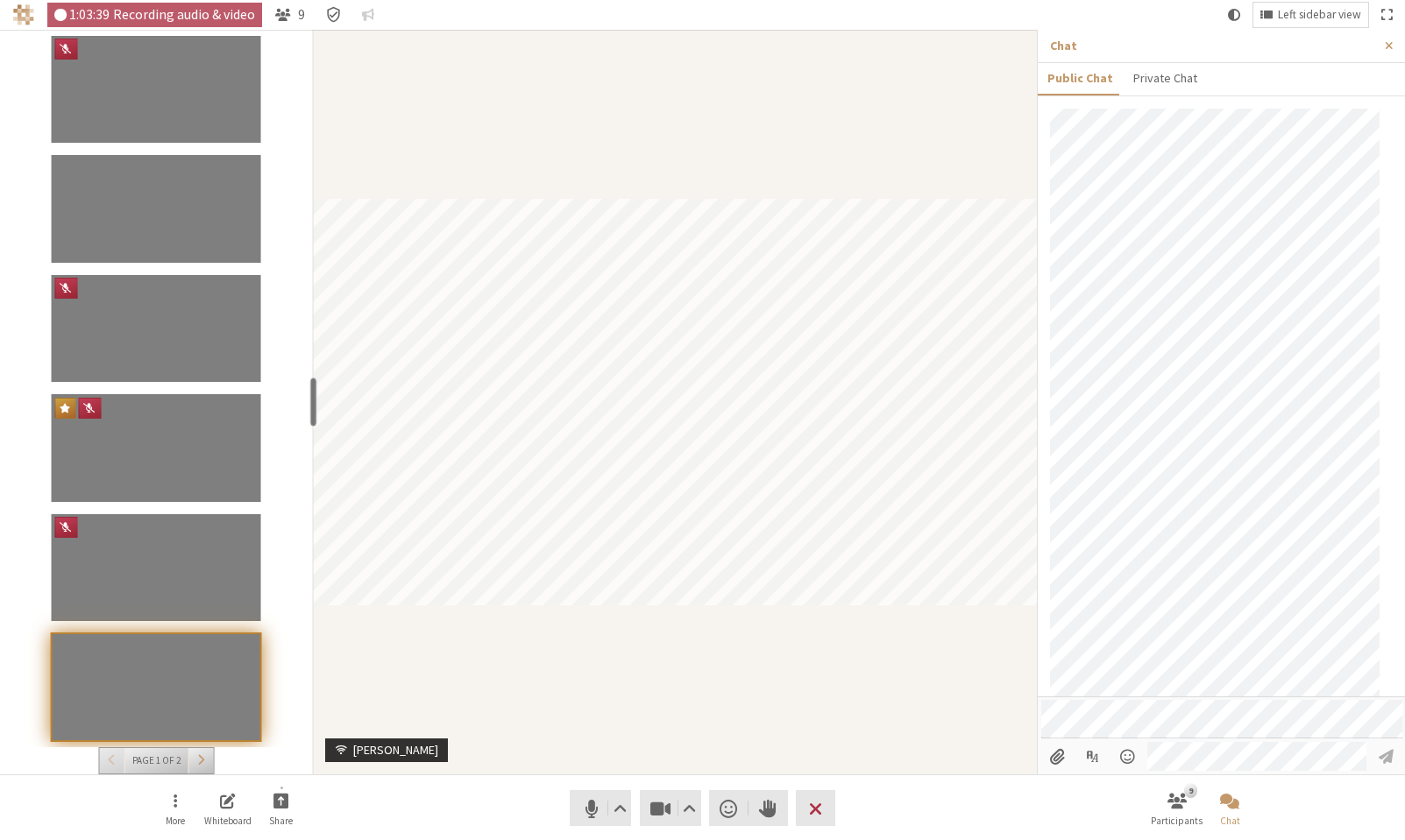
scroll to position [1124, 0]
